Goal: Task Accomplishment & Management: Manage account settings

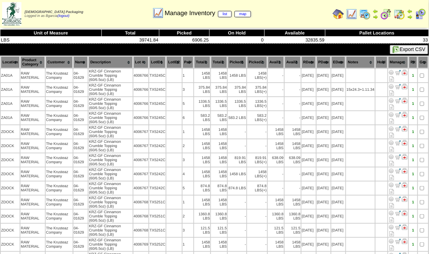
click at [386, 14] on img at bounding box center [386, 13] width 11 height 11
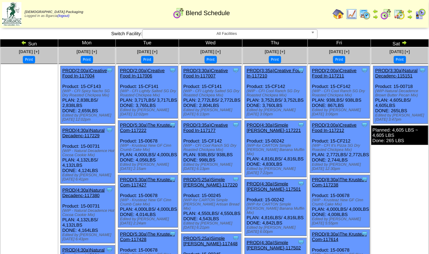
click at [403, 44] on img at bounding box center [405, 43] width 6 height 6
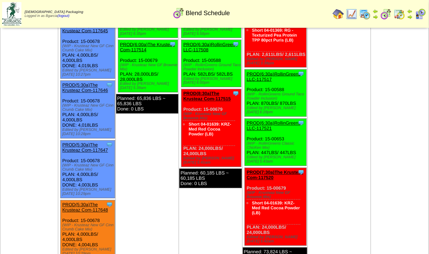
scroll to position [209, 0]
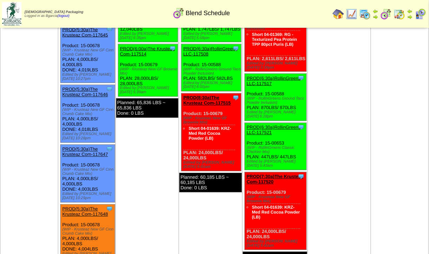
click at [398, 18] on img at bounding box center [399, 13] width 11 height 11
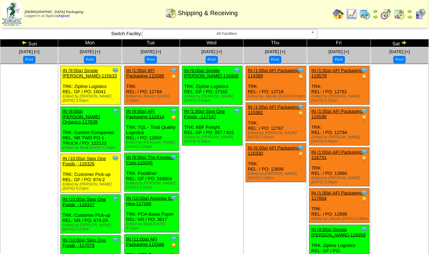
click at [412, 5] on td at bounding box center [380, 14] width 98 height 26
click at [411, 15] on img at bounding box center [411, 17] width 6 height 6
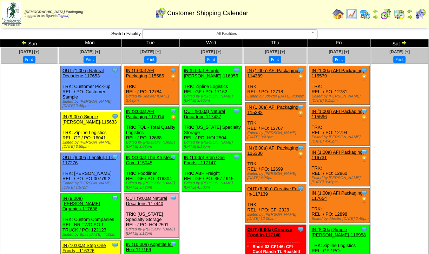
click at [25, 43] on img at bounding box center [24, 43] width 6 height 6
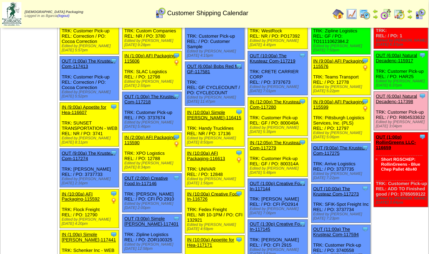
scroll to position [95, 0]
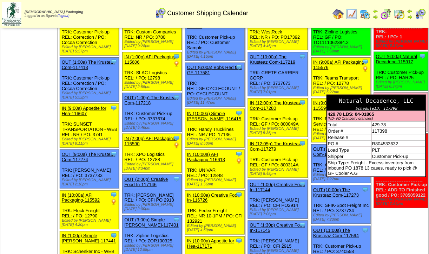
click at [409, 95] on div "Natural Decadence, LLC" at bounding box center [376, 100] width 98 height 11
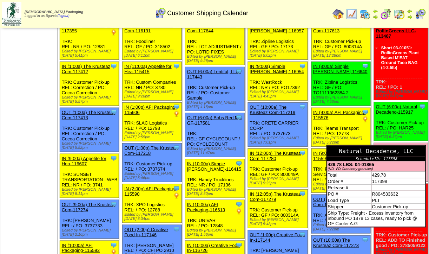
scroll to position [49, 0]
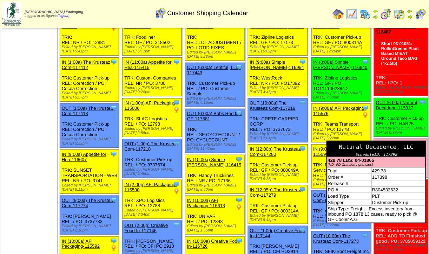
click at [395, 218] on span "Natural Decadence, LLC ScheduleID: 117398 429.78 LBS: 04-01865 (ND- FD Cranberr…" at bounding box center [377, 182] width 100 height 83
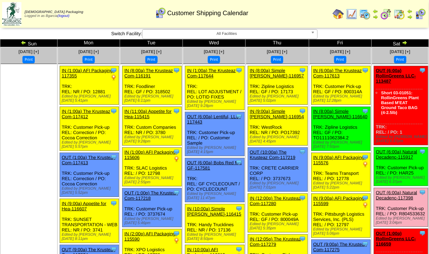
click at [421, 175] on div "Edited by Aespinosa 9/30 6:37pm" at bounding box center [402, 179] width 52 height 8
click at [404, 194] on link "OUT (6:00a) Natural Decadenc-117398" at bounding box center [396, 195] width 41 height 11
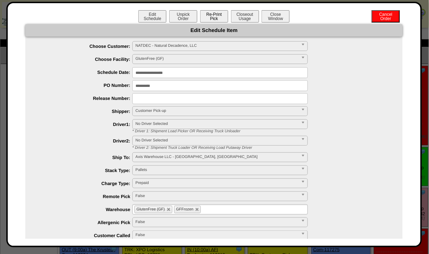
click at [212, 18] on button "Re-Print Pick" at bounding box center [214, 16] width 28 height 12
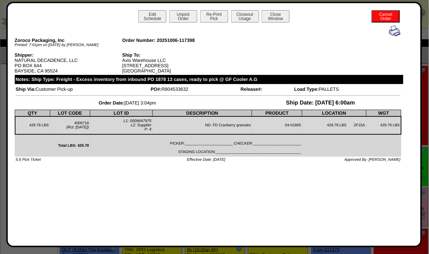
click at [274, 17] on button "Close Window" at bounding box center [276, 16] width 28 height 12
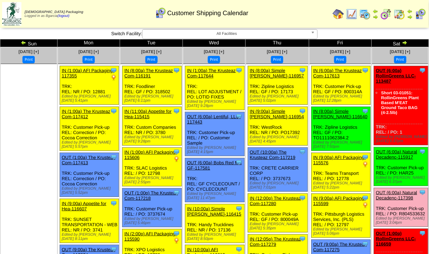
click at [399, 190] on link "OUT (6:00a) Natural Decadenc-117398" at bounding box center [396, 195] width 41 height 11
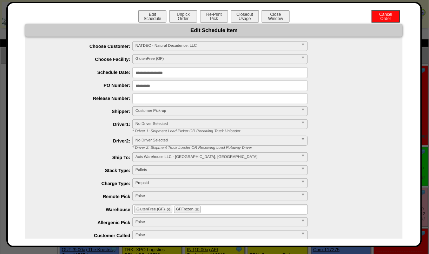
click at [147, 74] on input "**********" at bounding box center [220, 72] width 176 height 11
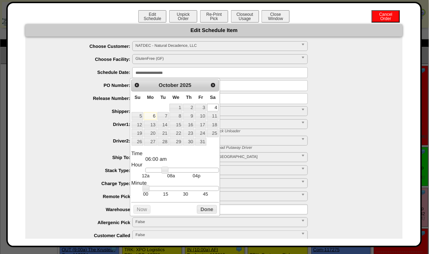
click at [163, 119] on link "7" at bounding box center [163, 116] width 11 height 8
type input "**********"
click at [203, 213] on button "Done" at bounding box center [207, 209] width 20 height 9
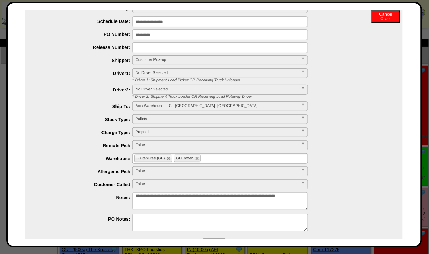
scroll to position [73, 0]
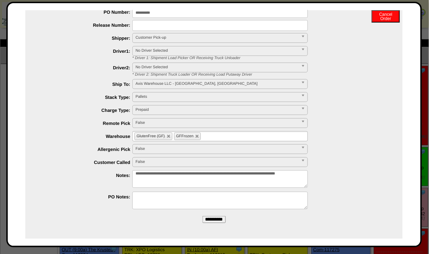
click at [209, 218] on input "**********" at bounding box center [214, 219] width 23 height 7
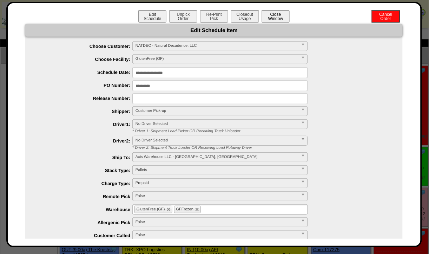
click at [278, 17] on button "Close Window" at bounding box center [276, 16] width 28 height 12
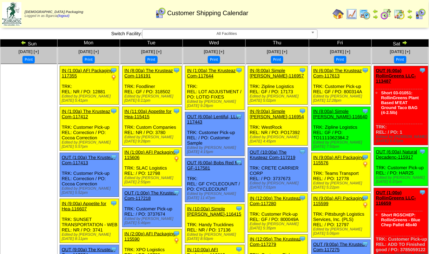
click at [404, 40] on img at bounding box center [405, 43] width 6 height 6
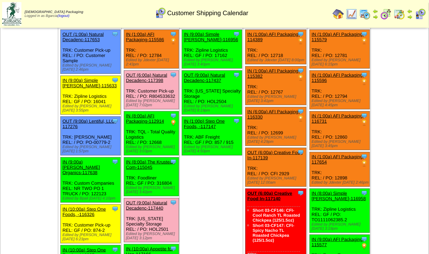
scroll to position [36, 0]
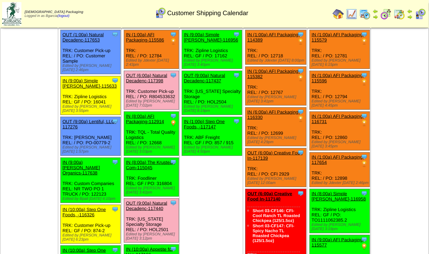
click at [389, 19] on img at bounding box center [386, 13] width 11 height 11
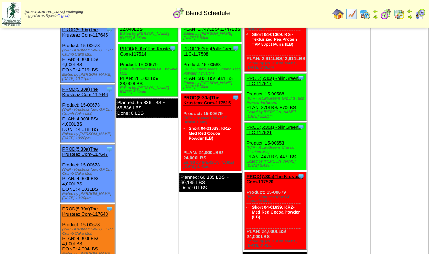
scroll to position [209, 0]
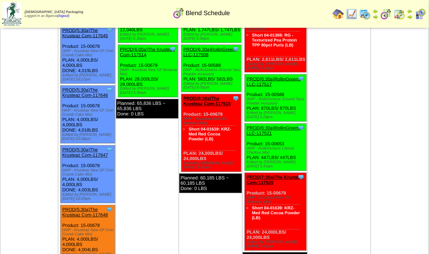
click at [344, 103] on td "[DATE] [+] Print Clone Item PROD(4:45a)Appetite for Hea-117522 Appetite for Hea…" at bounding box center [339, 170] width 63 height 664
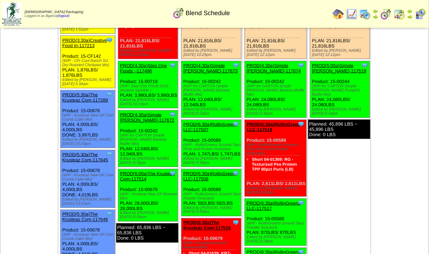
scroll to position [86, 0]
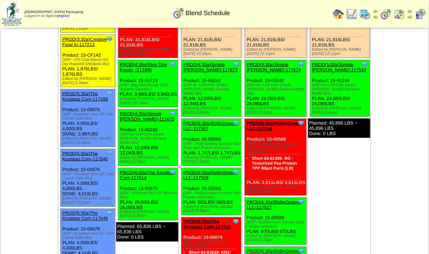
click at [368, 14] on img at bounding box center [365, 13] width 11 height 11
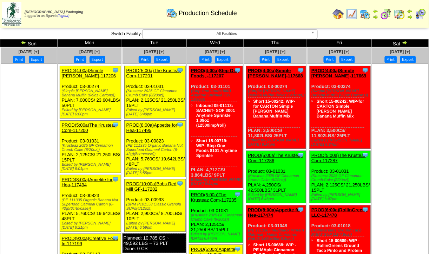
click at [389, 18] on img at bounding box center [386, 13] width 11 height 11
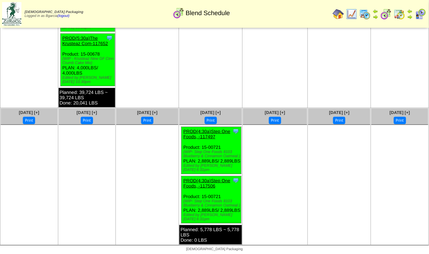
scroll to position [604, 0]
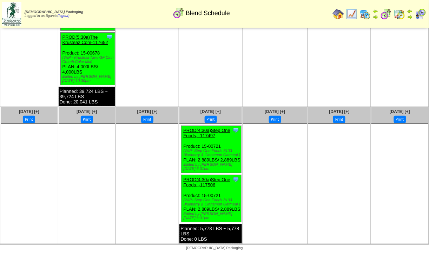
click at [353, 14] on img at bounding box center [351, 13] width 11 height 11
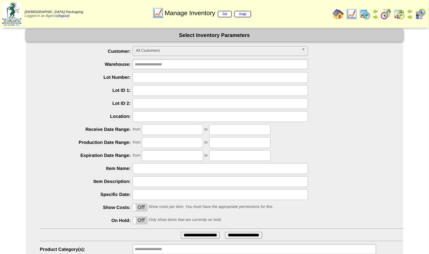
scroll to position [40, 0]
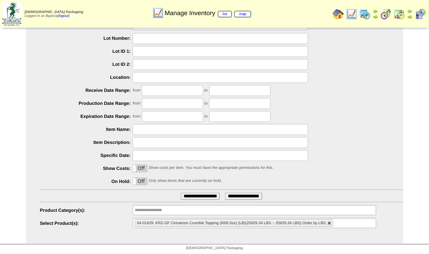
click at [331, 222] on link at bounding box center [330, 223] width 4 height 4
type input "**********"
click at [331, 222] on ul "**********" at bounding box center [254, 223] width 243 height 10
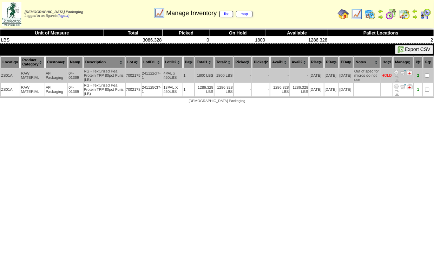
click at [397, 71] on img at bounding box center [397, 73] width 6 height 6
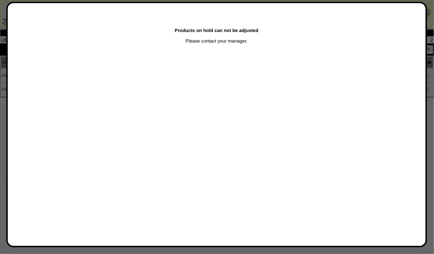
click at [5, 118] on div at bounding box center [217, 127] width 434 height 254
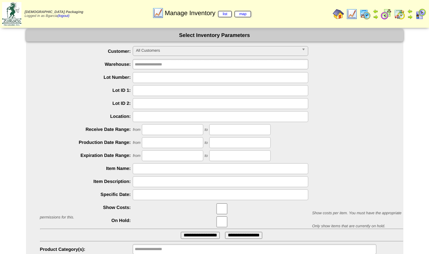
scroll to position [40, 0]
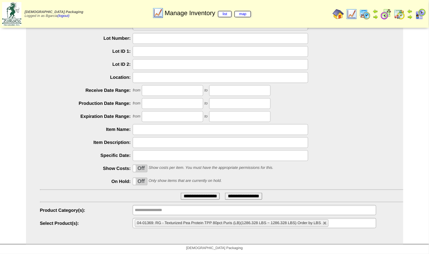
click at [340, 219] on ul "04-01369: RG - Texturized Pea Protein TPP 80pct Puris (LB)(1286.328 LBS ~ 1286.…" at bounding box center [254, 223] width 243 height 10
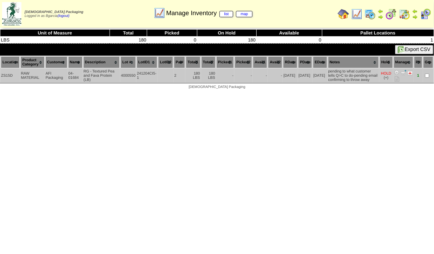
click at [397, 73] on img at bounding box center [397, 73] width 6 height 6
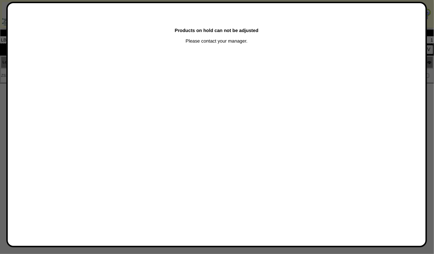
click at [5, 112] on div at bounding box center [217, 127] width 434 height 254
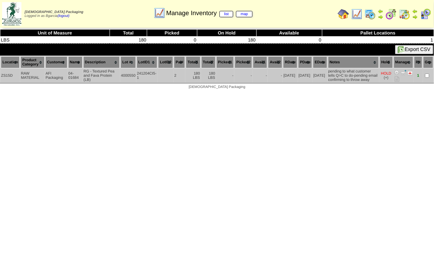
click at [410, 73] on img at bounding box center [411, 73] width 6 height 6
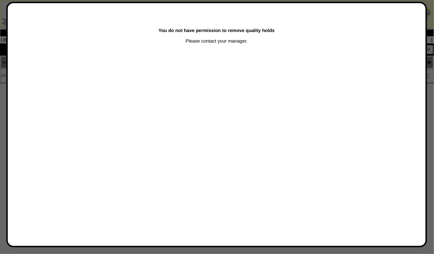
click at [4, 83] on div at bounding box center [217, 127] width 434 height 254
